Goal: Information Seeking & Learning: Learn about a topic

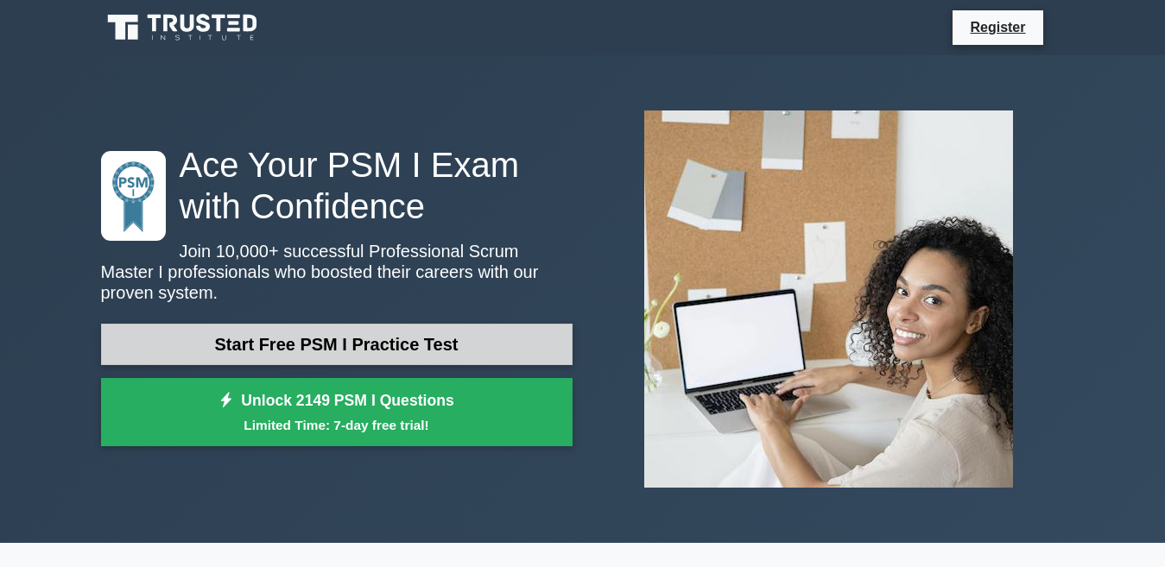
click at [344, 340] on link "Start Free PSM I Practice Test" at bounding box center [336, 344] width 471 height 41
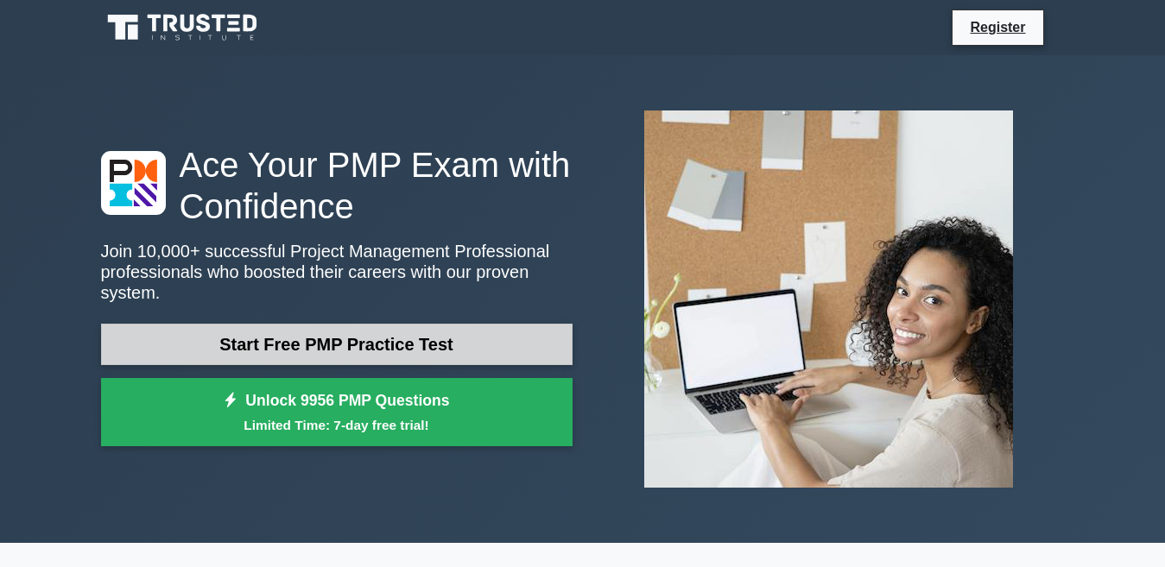
click at [392, 330] on link "Start Free PMP Practice Test" at bounding box center [336, 344] width 471 height 41
